Goal: Information Seeking & Learning: Learn about a topic

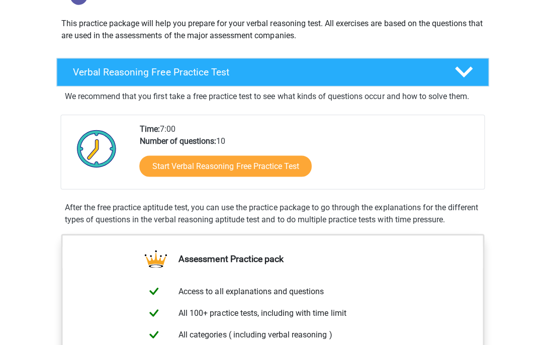
scroll to position [107, 0]
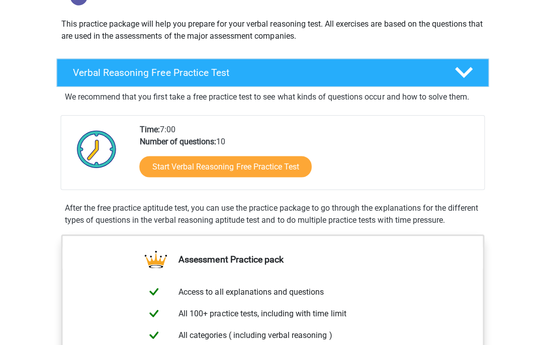
click at [267, 163] on link "Start Verbal Reasoning Free Practice Test" at bounding box center [225, 165] width 172 height 21
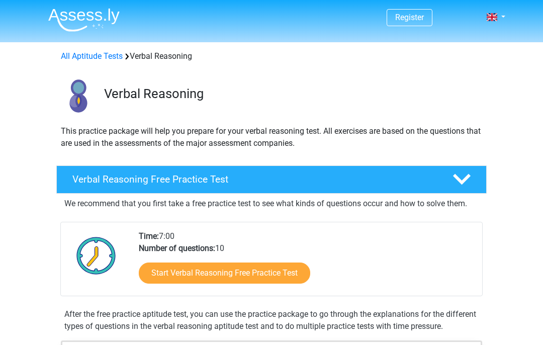
scroll to position [146, 0]
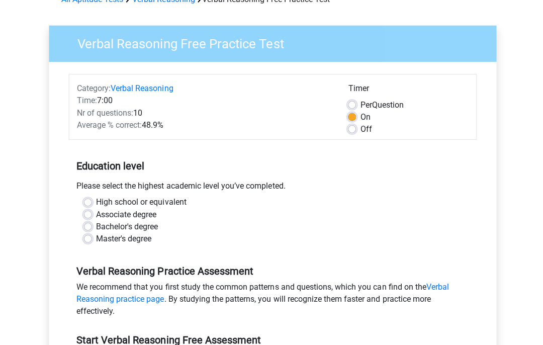
scroll to position [57, 0]
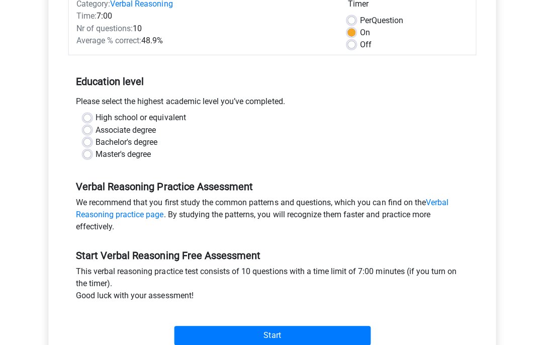
click at [284, 334] on input "Start" at bounding box center [272, 333] width 196 height 19
click at [83, 135] on div "Associate degree" at bounding box center [271, 129] width 376 height 12
click at [96, 127] on label "Associate degree" at bounding box center [126, 129] width 60 height 12
click at [91, 127] on input "Associate degree" at bounding box center [87, 128] width 8 height 10
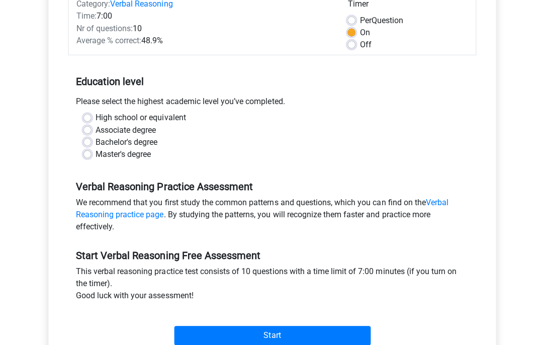
radio input "true"
click at [144, 130] on label "Associate degree" at bounding box center [126, 129] width 60 height 12
click at [92, 130] on input "Associate degree" at bounding box center [87, 128] width 8 height 10
click at [151, 141] on label "Bachelor's degree" at bounding box center [127, 141] width 62 height 12
click at [92, 141] on input "Bachelor's degree" at bounding box center [87, 140] width 8 height 10
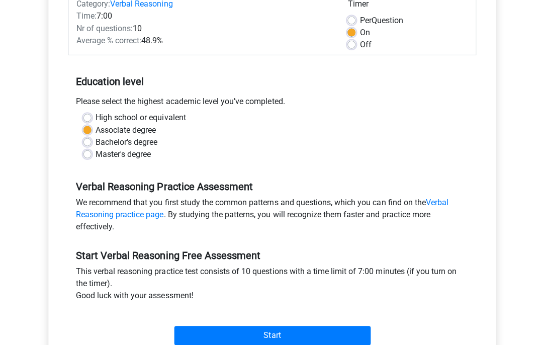
radio input "true"
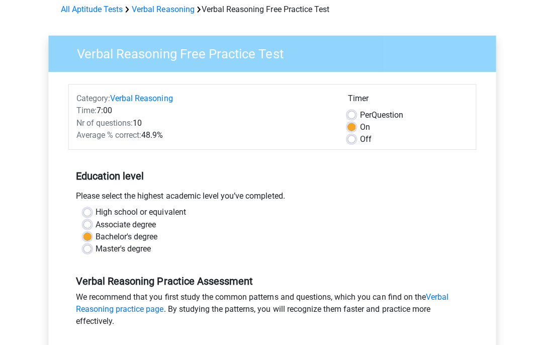
scroll to position [0, 0]
